Goal: Transaction & Acquisition: Book appointment/travel/reservation

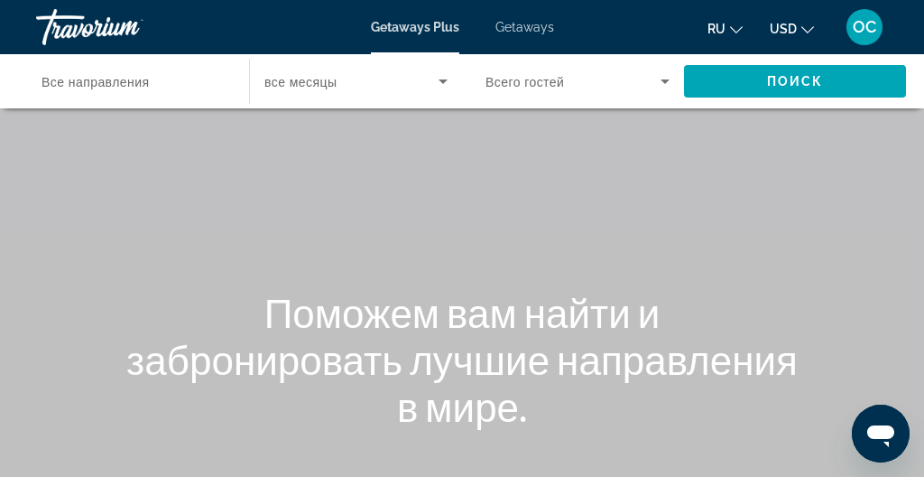
click at [516, 25] on span "Getaways" at bounding box center [525, 27] width 59 height 14
click at [86, 82] on span "Все направления" at bounding box center [95, 82] width 107 height 14
click at [86, 82] on input "Destination Все направления" at bounding box center [134, 82] width 184 height 22
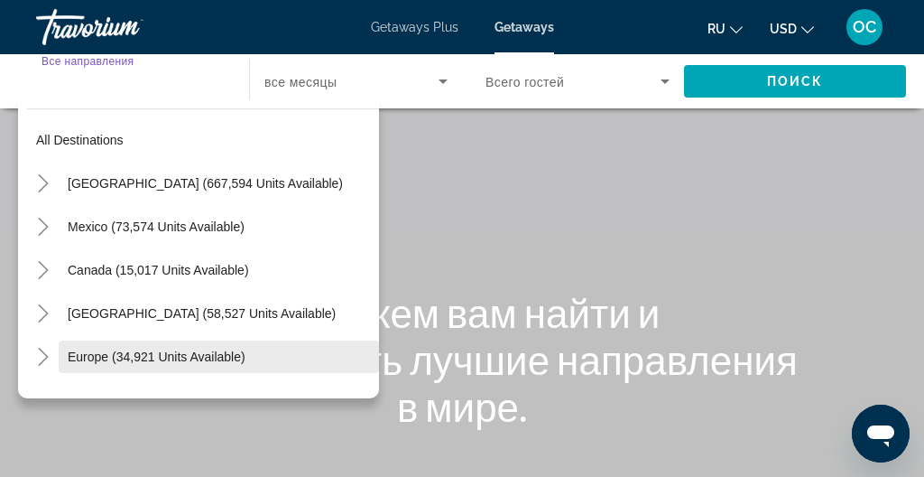
click at [86, 360] on span "Europe (34,921 units available)" at bounding box center [157, 356] width 178 height 14
type input "**********"
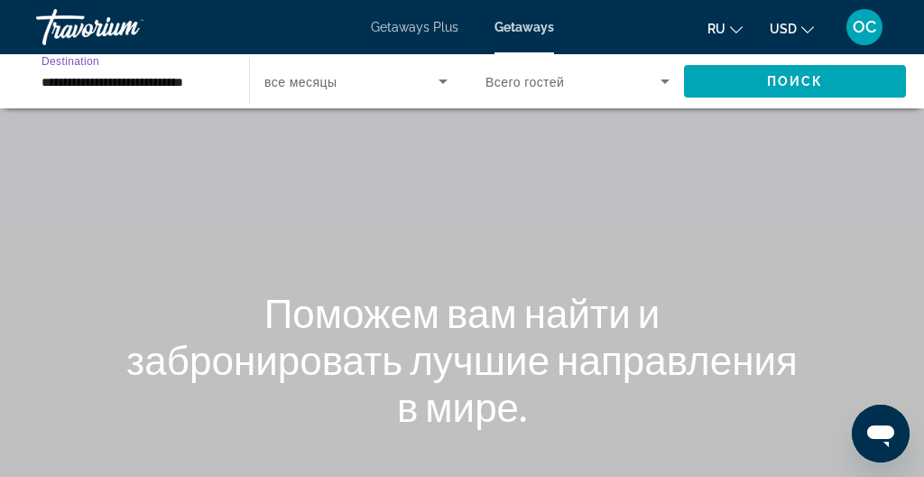
scroll to position [0, 3]
click at [309, 85] on span "все месяцы" at bounding box center [300, 82] width 72 height 14
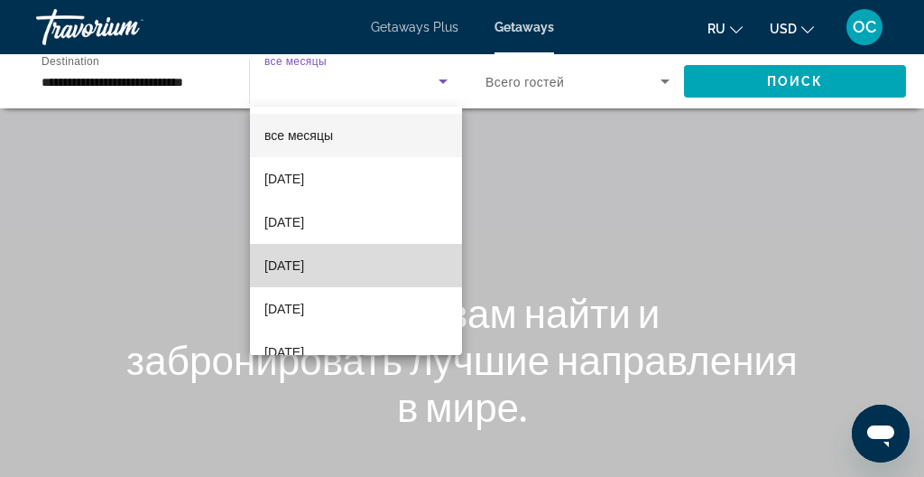
click at [304, 256] on span "[DATE]" at bounding box center [284, 266] width 40 height 22
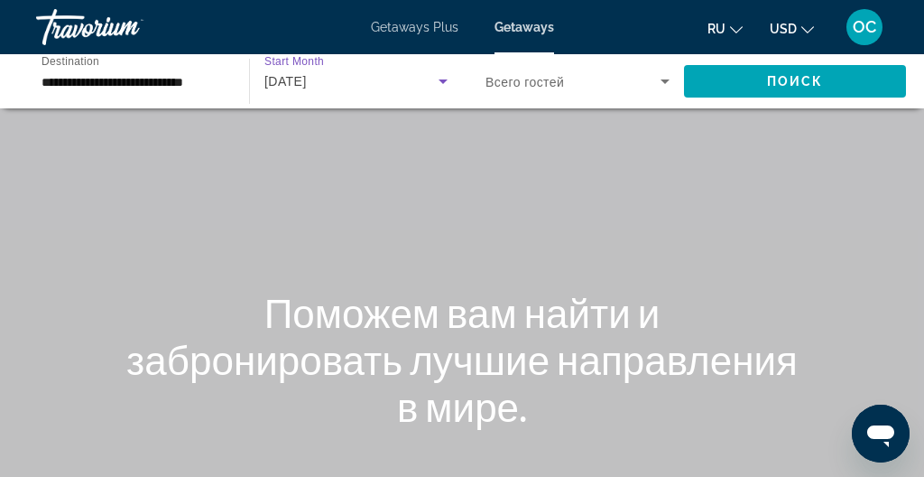
click at [584, 70] on div "Search widget" at bounding box center [578, 81] width 184 height 51
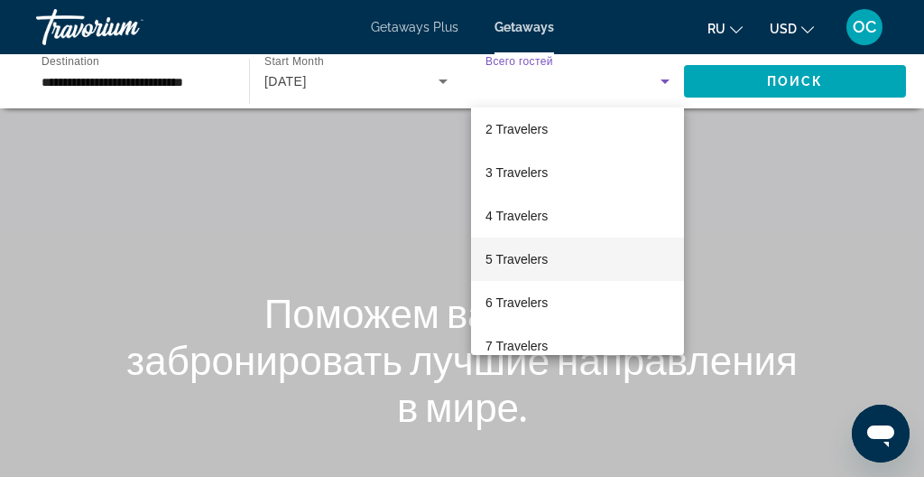
scroll to position [52, 0]
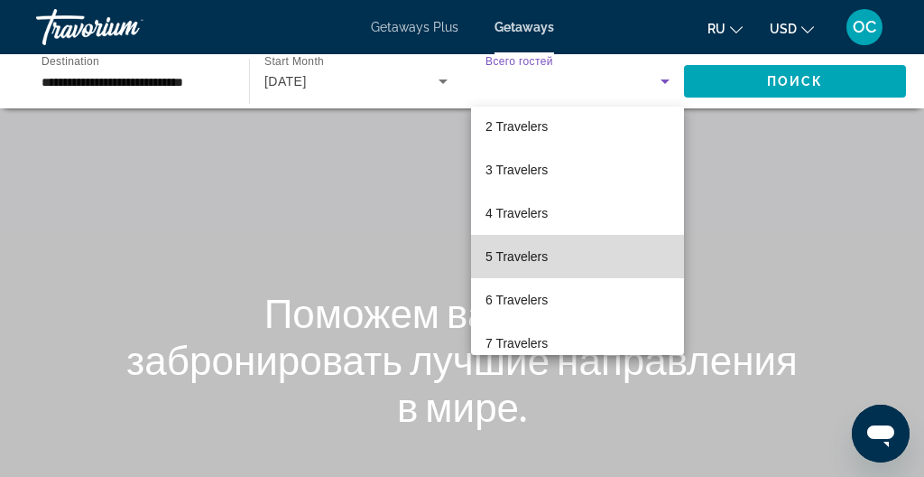
click at [548, 255] on span "5 Travelers" at bounding box center [517, 257] width 62 height 22
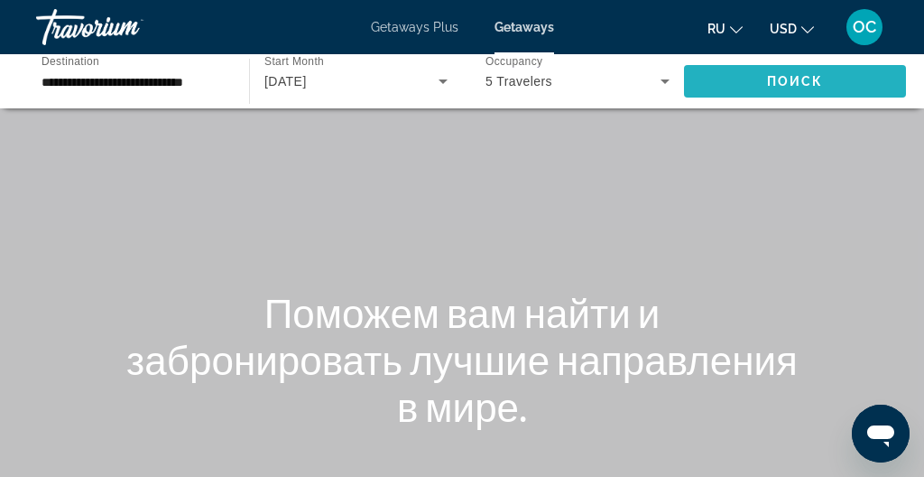
click at [779, 79] on span "Поиск" at bounding box center [795, 81] width 57 height 14
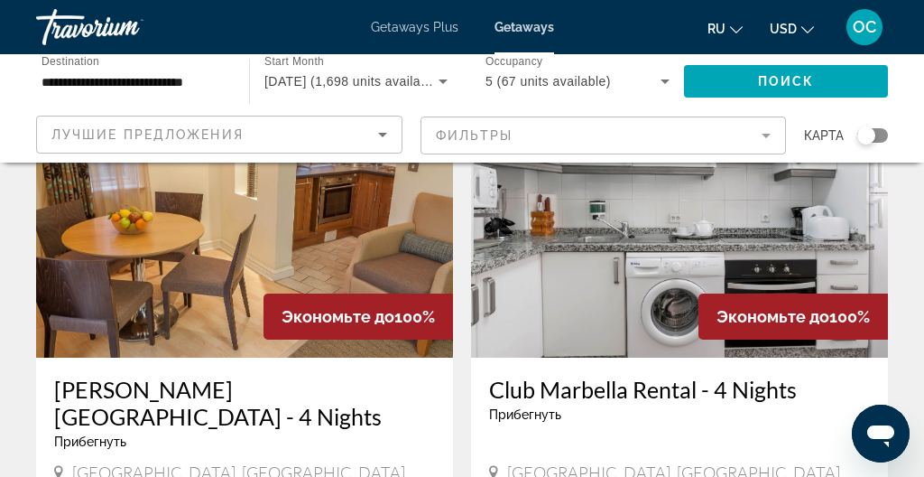
scroll to position [163, 0]
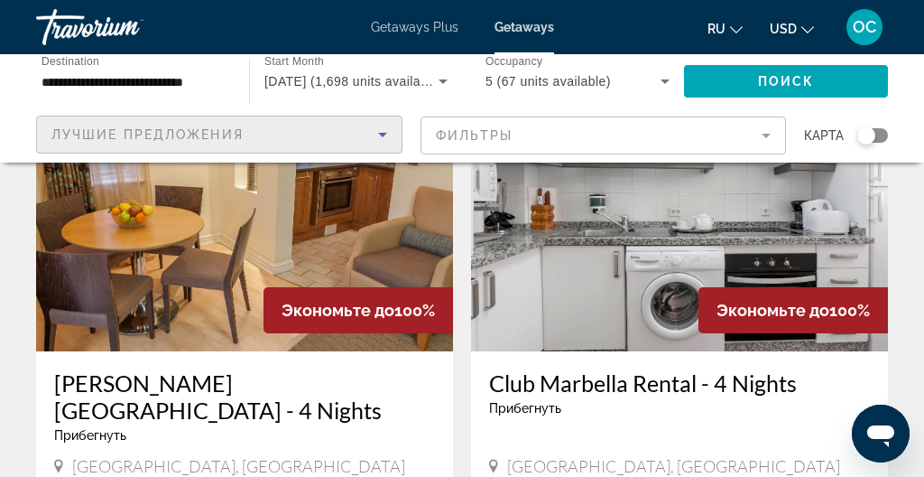
click at [379, 137] on icon "Sort by" at bounding box center [383, 135] width 22 height 22
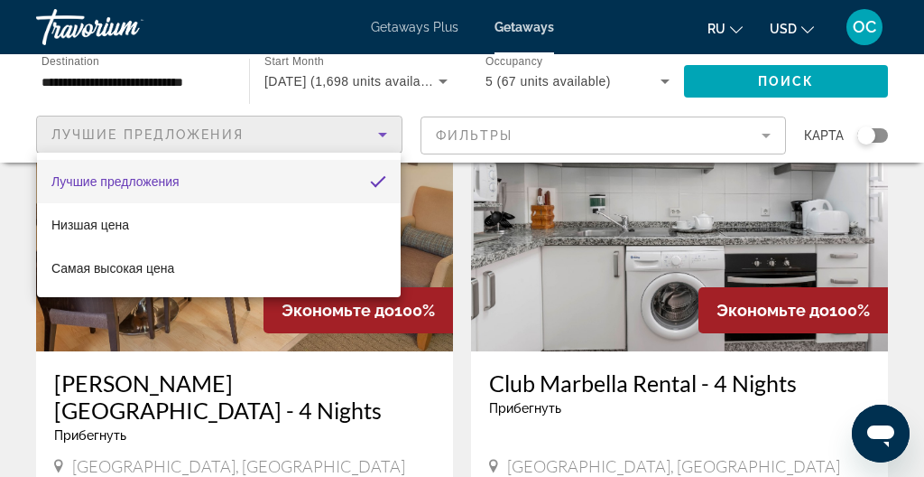
click at [437, 423] on div at bounding box center [462, 238] width 924 height 477
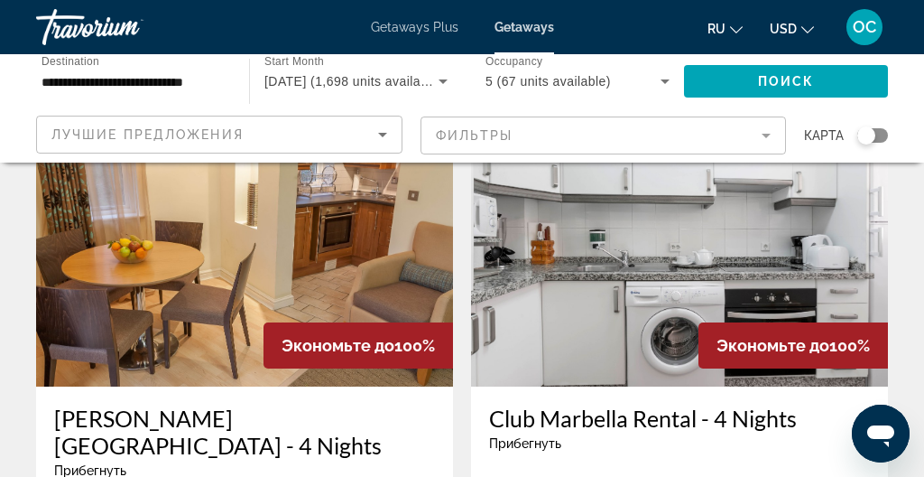
scroll to position [0, 0]
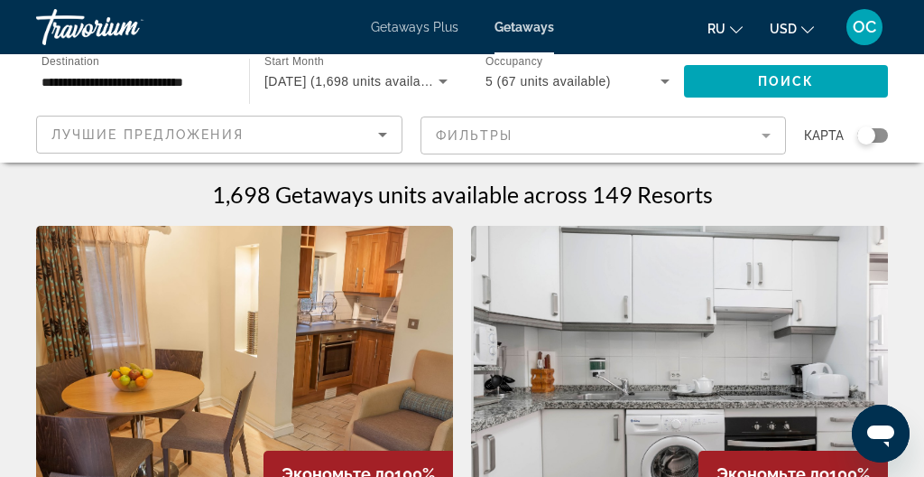
click at [867, 134] on div "Search widget" at bounding box center [867, 135] width 18 height 18
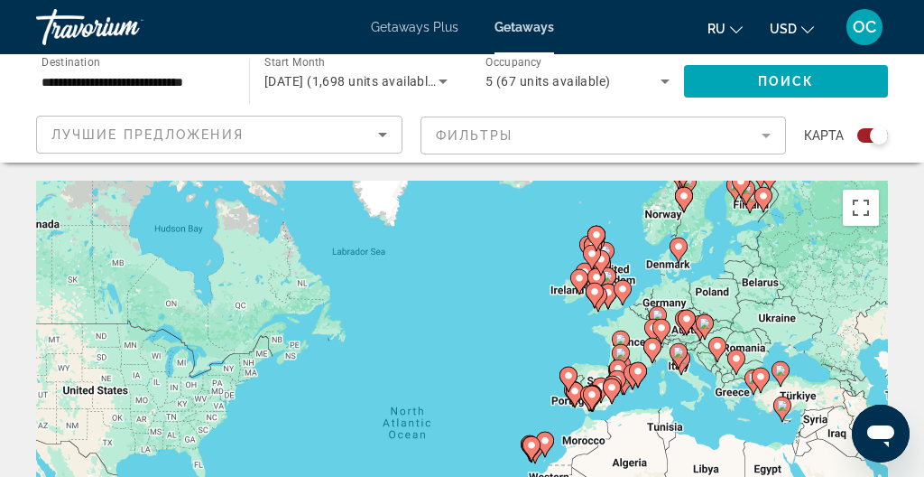
click at [629, 338] on icon "Main content" at bounding box center [621, 342] width 16 height 23
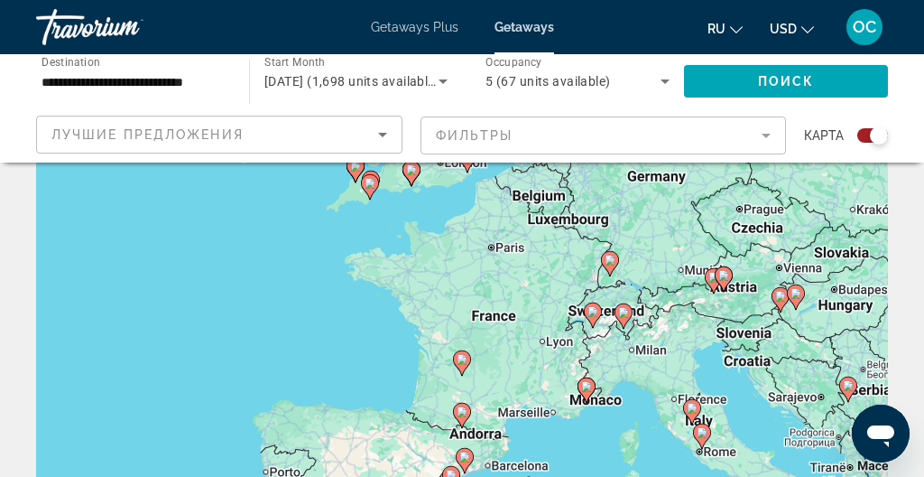
scroll to position [77, 0]
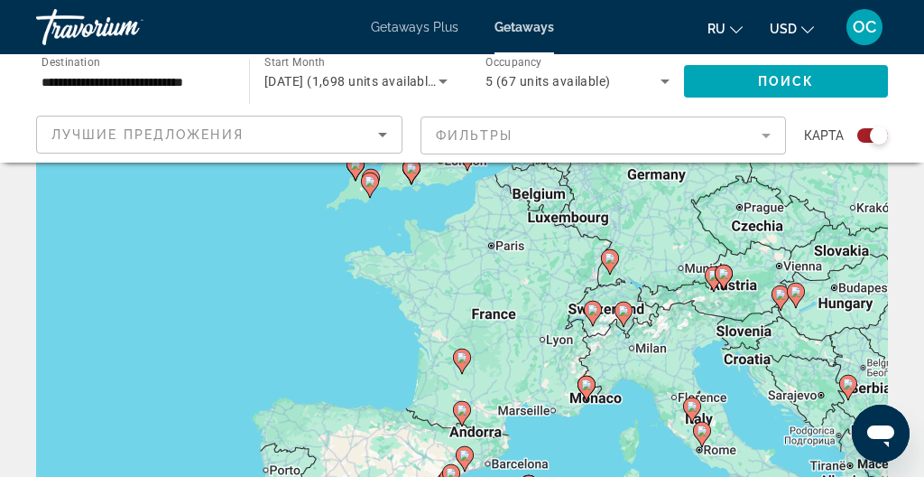
click at [481, 349] on div "To navigate, press the arrow keys. To activate drag with keyboard, press Alt + …" at bounding box center [462, 375] width 852 height 542
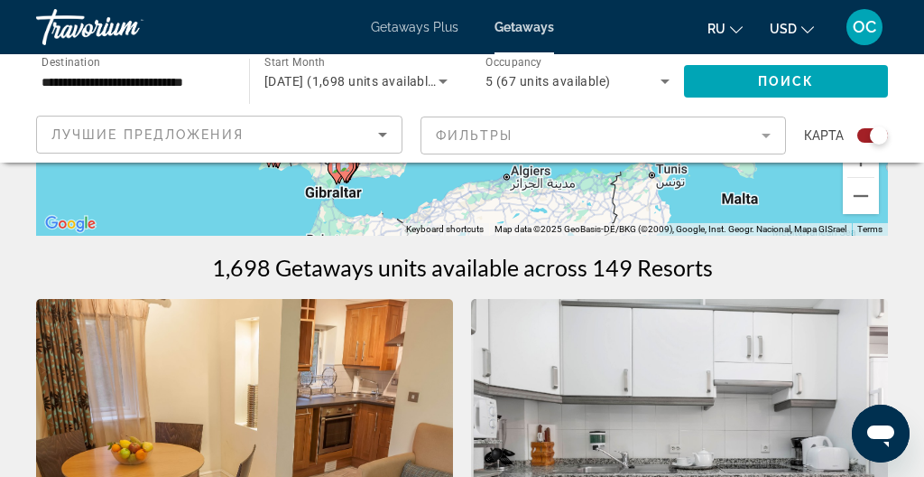
scroll to position [486, 0]
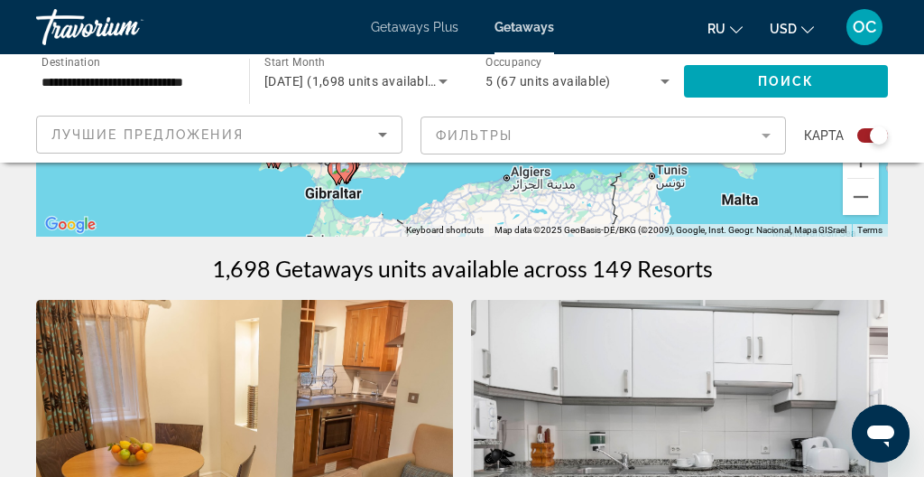
click at [63, 85] on input "**********" at bounding box center [134, 82] width 184 height 22
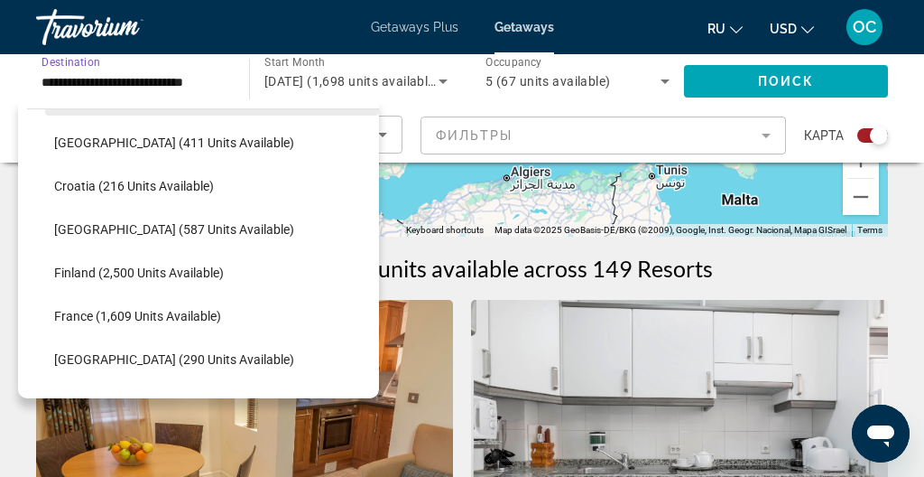
scroll to position [346, 0]
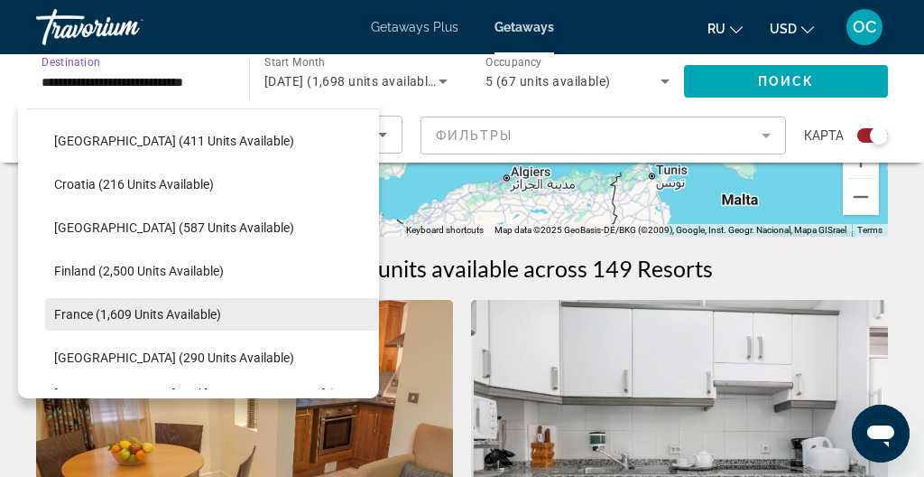
click at [90, 313] on span "France (1,609 units available)" at bounding box center [137, 314] width 167 height 14
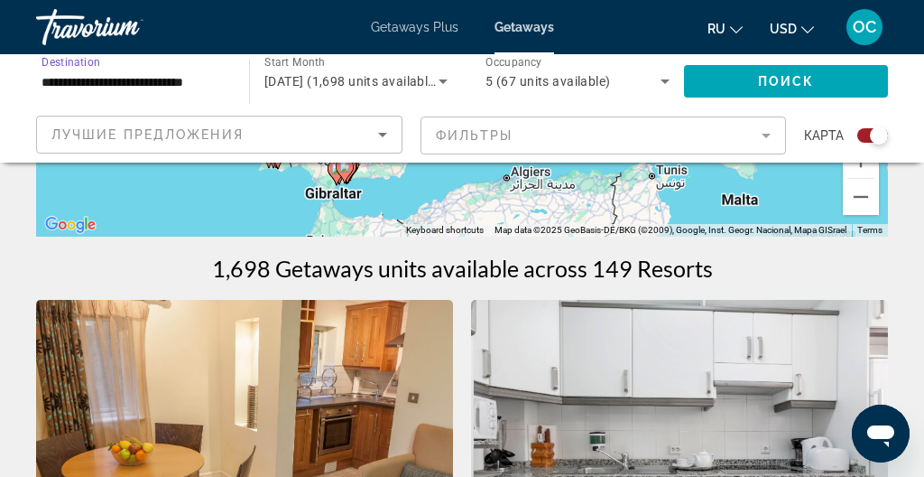
type input "**********"
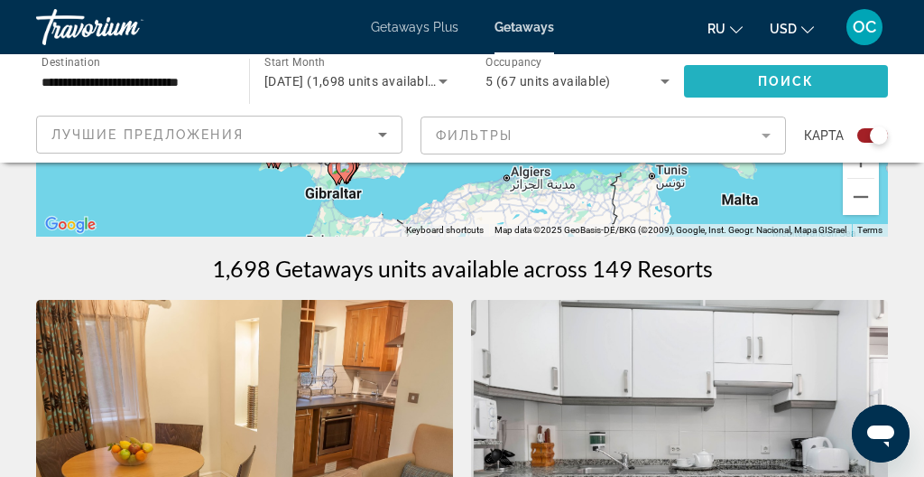
click at [742, 82] on span "Search widget" at bounding box center [786, 81] width 204 height 43
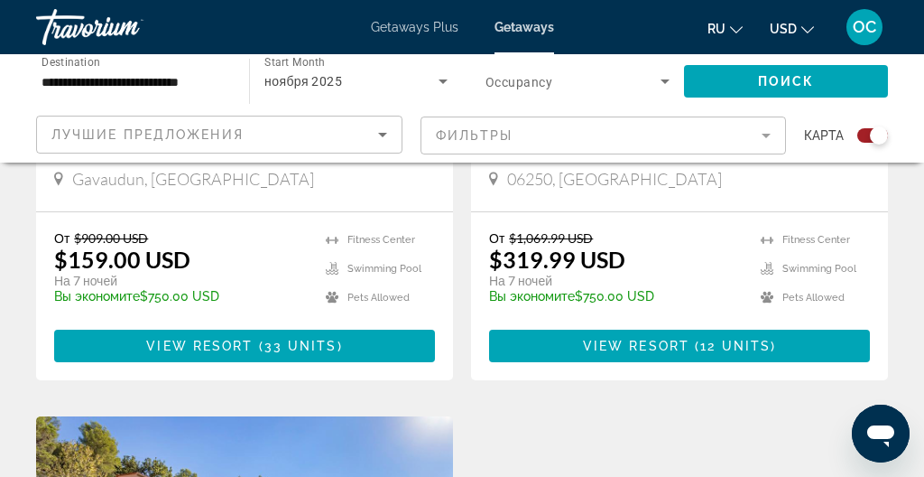
scroll to position [987, 0]
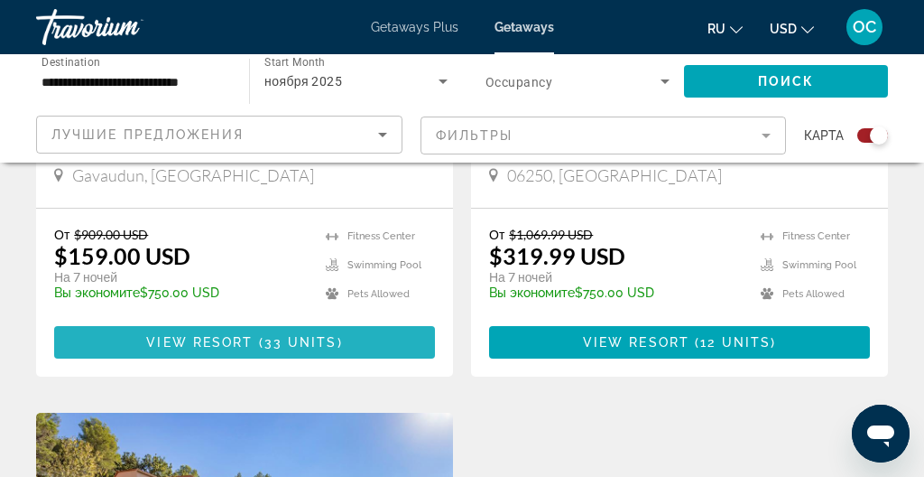
click at [274, 336] on span "33 units" at bounding box center [300, 342] width 73 height 14
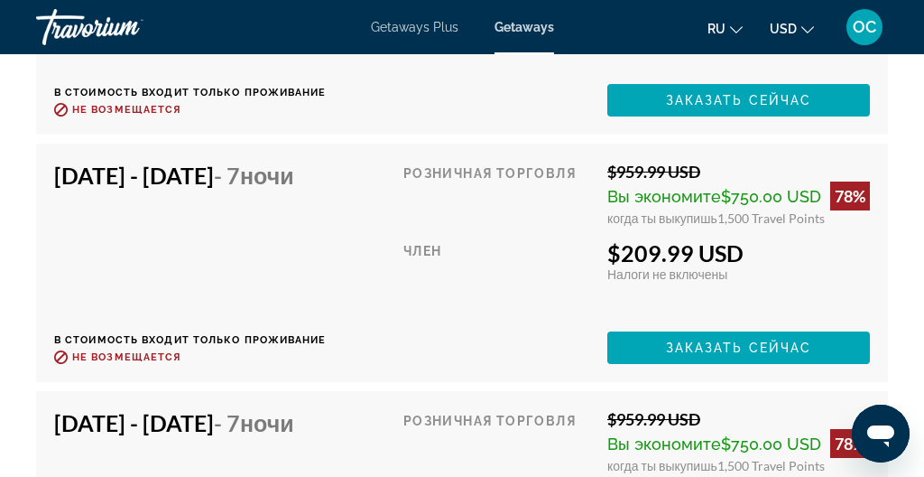
scroll to position [4174, 0]
